Goal: Task Accomplishment & Management: Complete application form

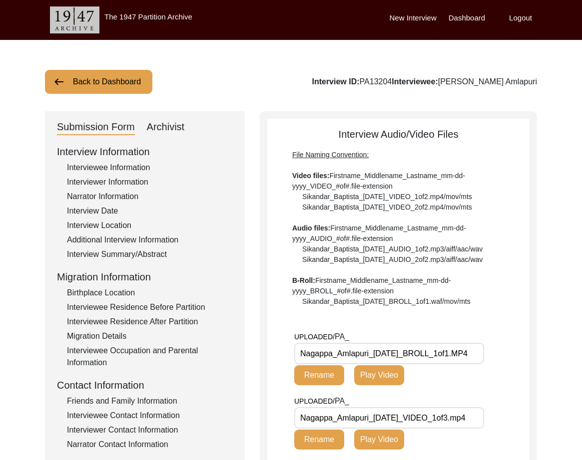
drag, startPoint x: 187, startPoint y: 136, endPoint x: 171, endPoint y: 129, distance: 16.8
click at [187, 136] on div "Submission Form Archivist Interview Information Interviewee Information Intervi…" at bounding box center [145, 361] width 200 height 500
click at [171, 129] on div "Archivist" at bounding box center [166, 127] width 38 height 16
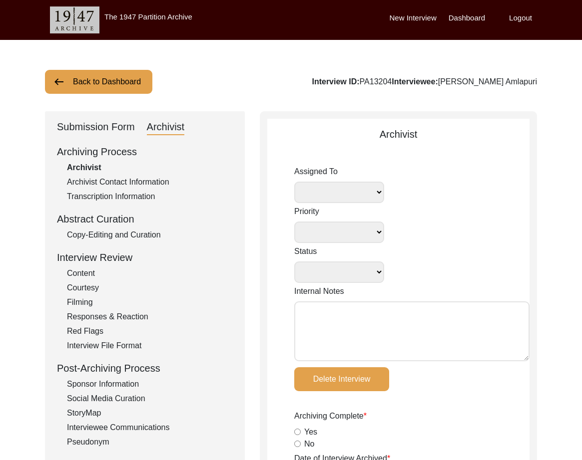
select select
select select "Archiving In Progress"
type textarea "[DATE] Victoria: [PERSON_NAME] finished archiving this, but it needs to be pres…"
radio input "true"
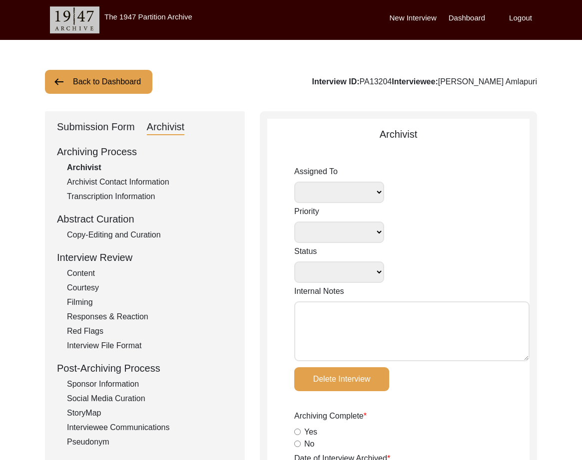
type input "[DATE]"
type textarea "Loremi 79, 3487 Dolorsi: Ametcons. Adip-elit seddo eiusm. Temporincid Utlab: Et…"
radio input "true"
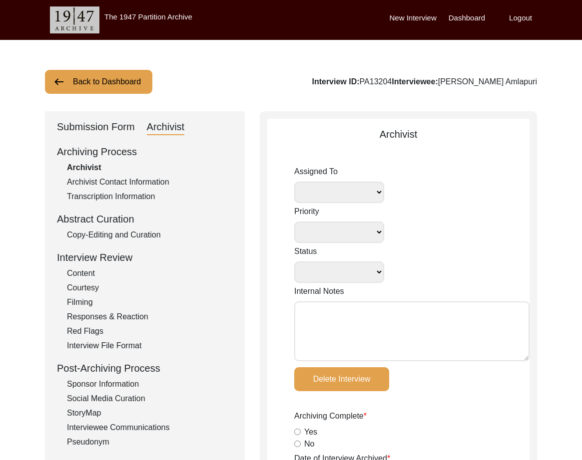
radio input "true"
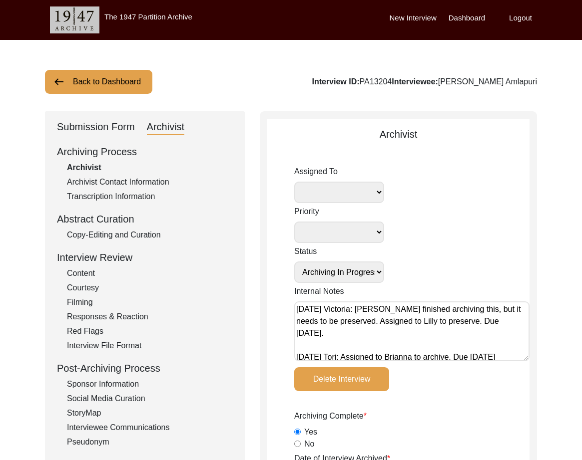
select select "507"
click at [113, 90] on button "Back to Dashboard" at bounding box center [98, 82] width 107 height 24
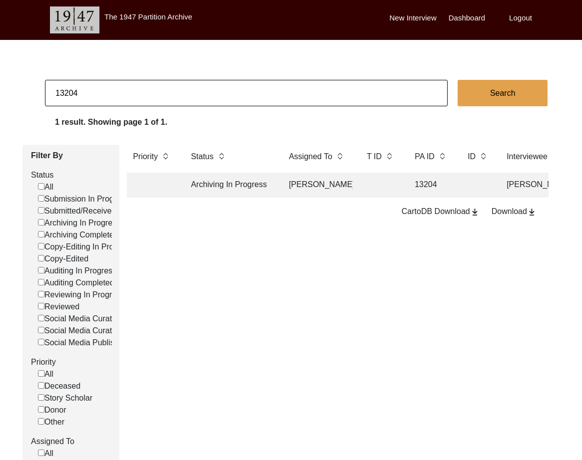
click at [113, 90] on input "13204" at bounding box center [246, 93] width 402 height 26
checkbox input "false"
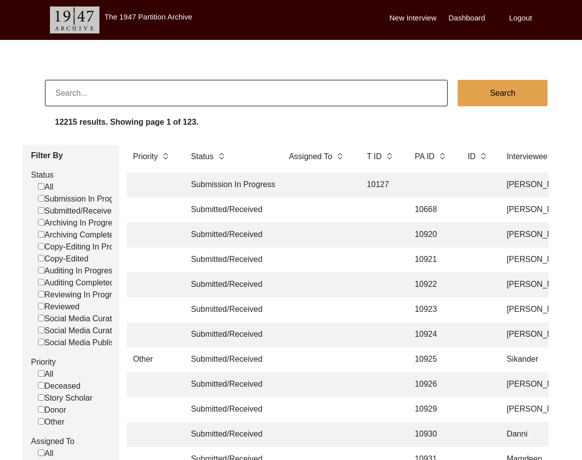
click at [514, 19] on label "Logout" at bounding box center [520, 17] width 23 height 11
